Goal: Transaction & Acquisition: Subscribe to service/newsletter

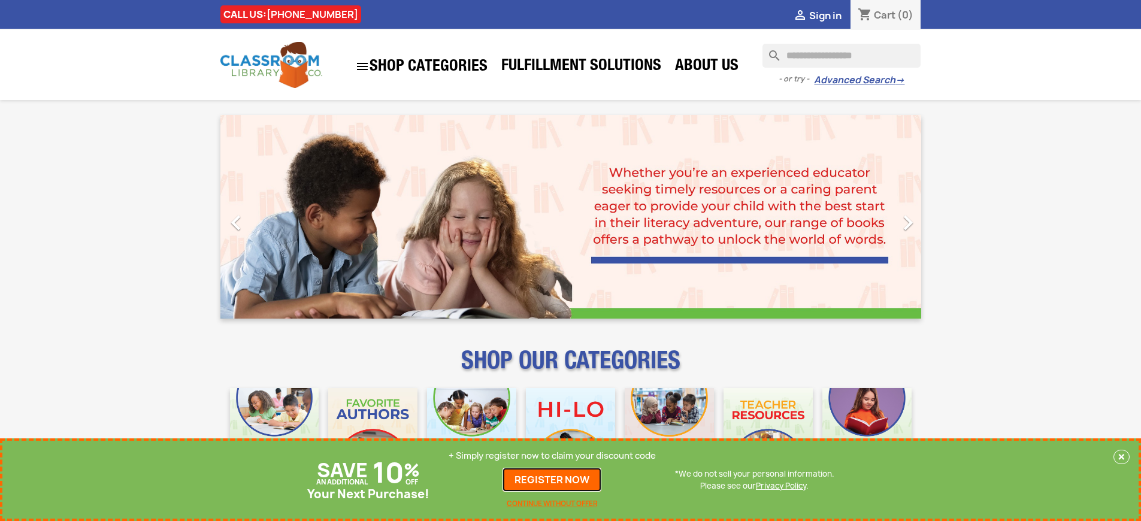
click at [552, 480] on link "REGISTER NOW" at bounding box center [551, 480] width 99 height 24
click at [552, 456] on p "+ Simply register now to claim your discount code" at bounding box center [551, 456] width 207 height 12
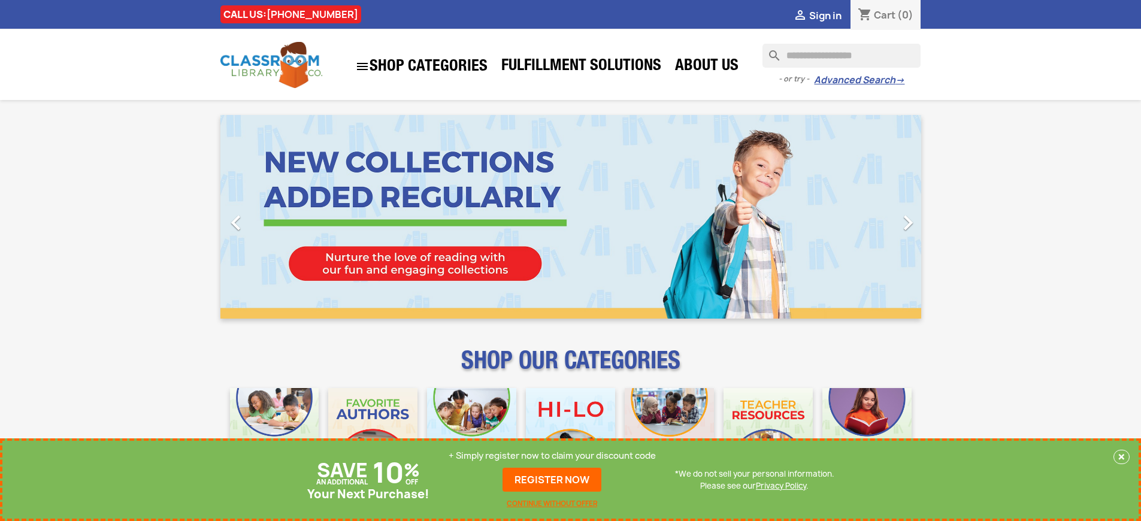
click at [552, 456] on p "+ Simply register now to claim your discount code" at bounding box center [551, 456] width 207 height 12
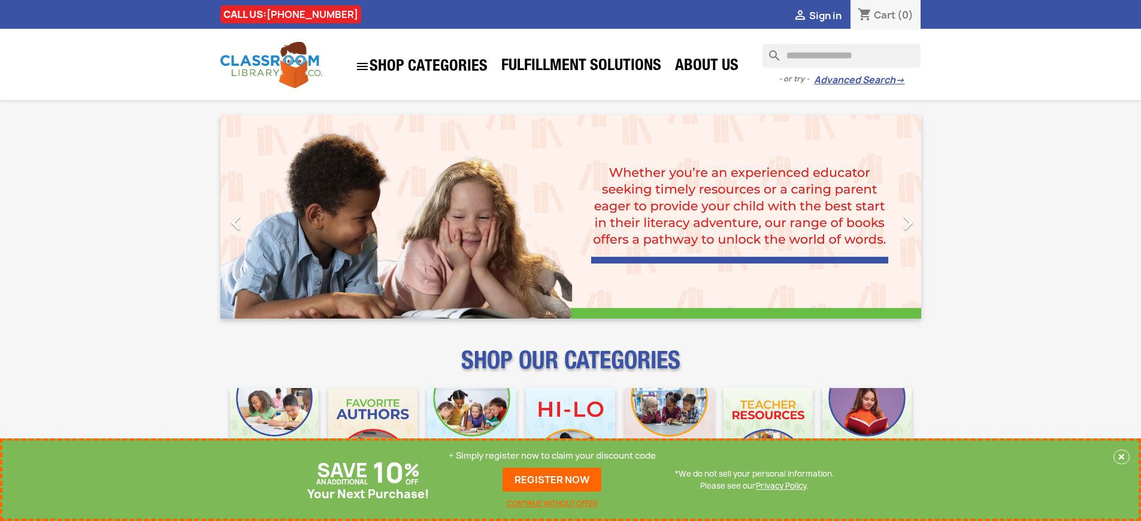
click at [552, 456] on p "+ Simply register now to claim your discount code" at bounding box center [551, 456] width 207 height 12
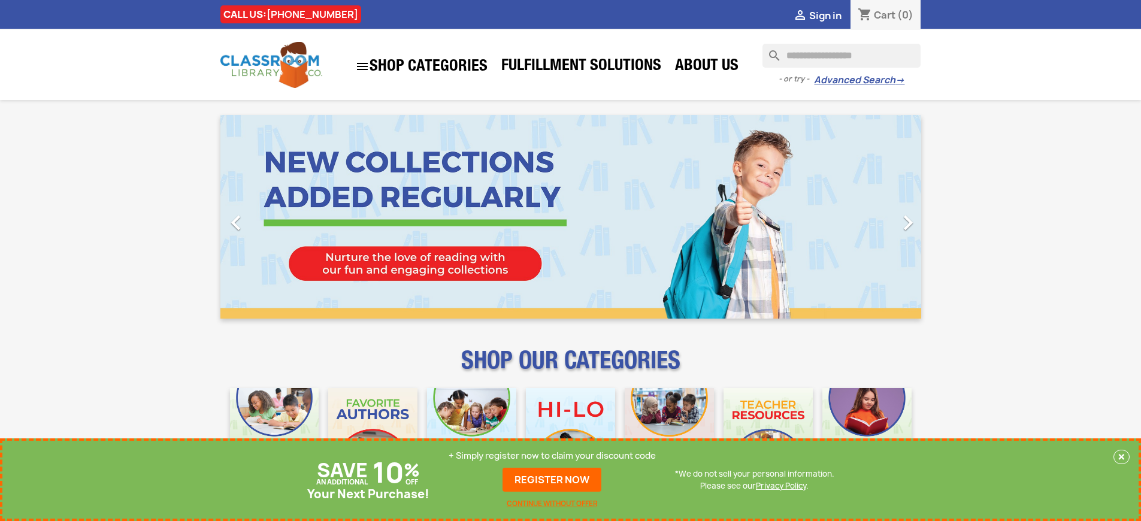
click at [552, 456] on p "+ Simply register now to claim your discount code" at bounding box center [551, 456] width 207 height 12
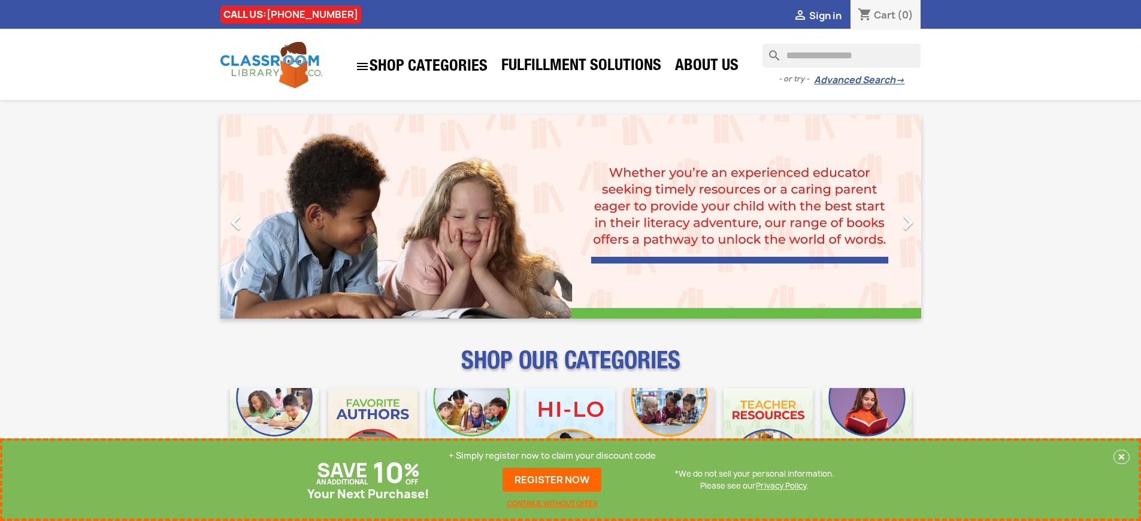
click at [552, 456] on p "+ Simply register now to claim your discount code" at bounding box center [551, 456] width 207 height 12
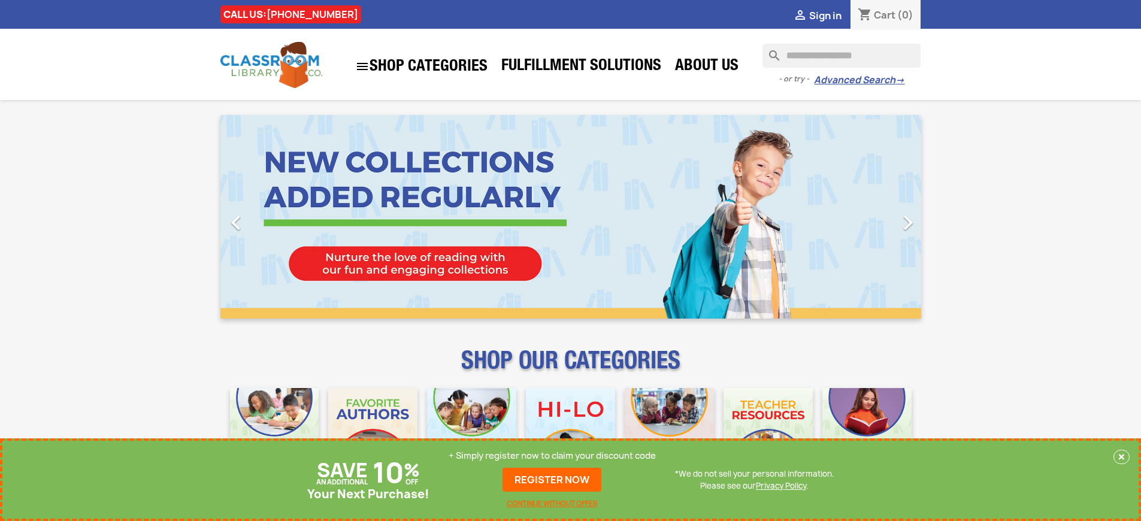
click at [552, 456] on p "+ Simply register now to claim your discount code" at bounding box center [551, 456] width 207 height 12
click at [552, 480] on link "REGISTER NOW" at bounding box center [551, 480] width 99 height 24
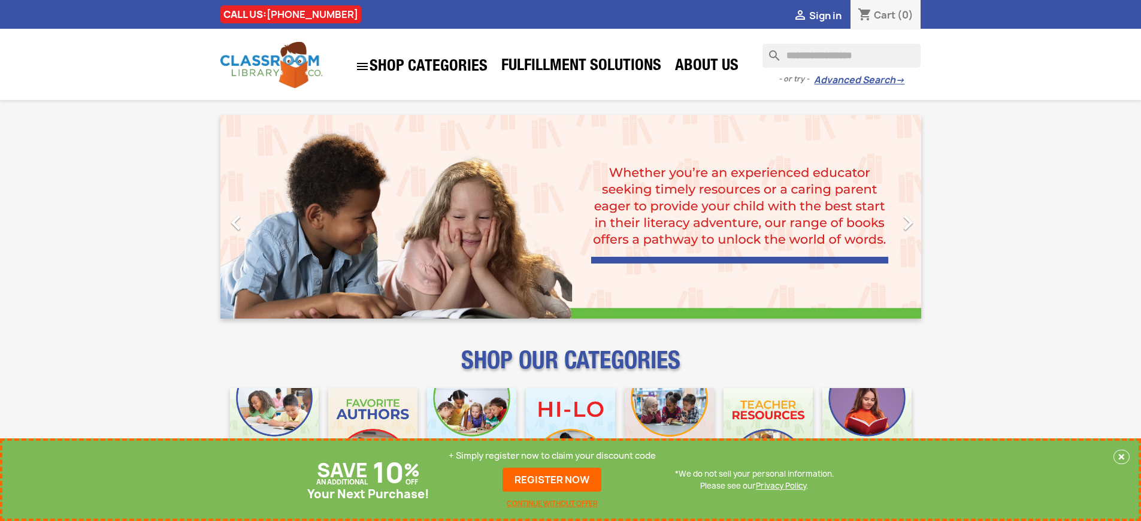
click at [552, 456] on p "+ Simply register now to claim your discount code" at bounding box center [551, 456] width 207 height 12
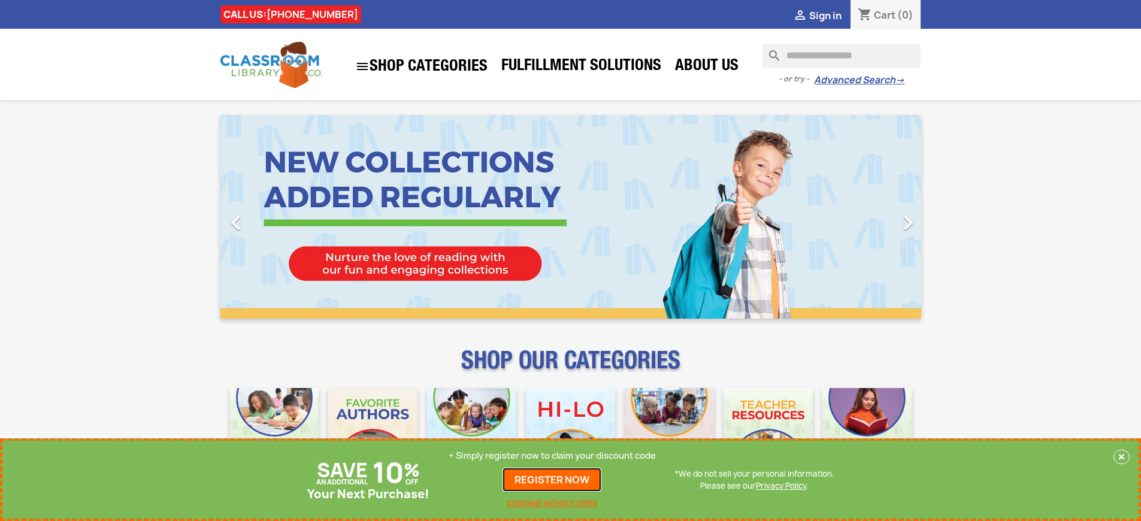
click at [552, 480] on link "REGISTER NOW" at bounding box center [551, 480] width 99 height 24
